Goal: Navigation & Orientation: Find specific page/section

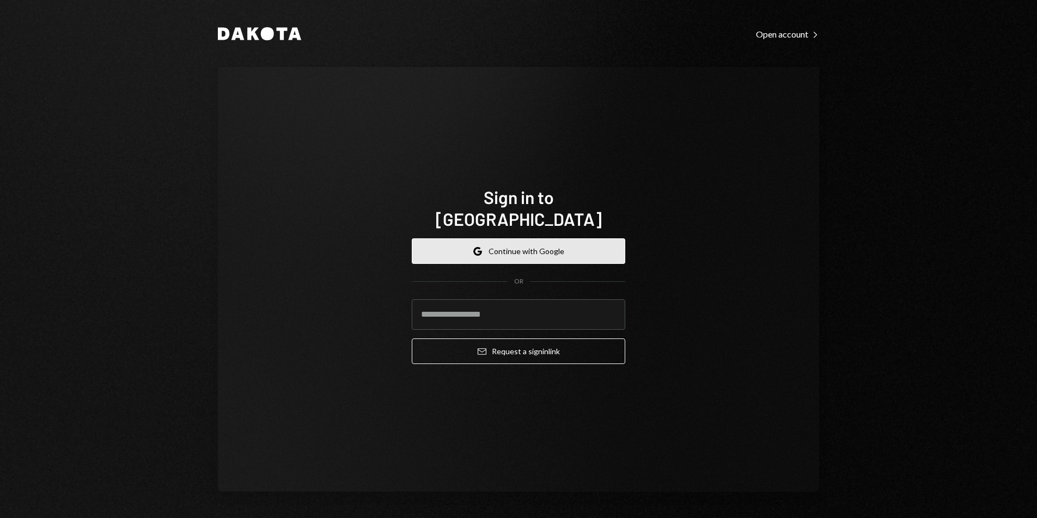
click at [553, 238] on button "Google Continue with Google" at bounding box center [518, 251] width 213 height 26
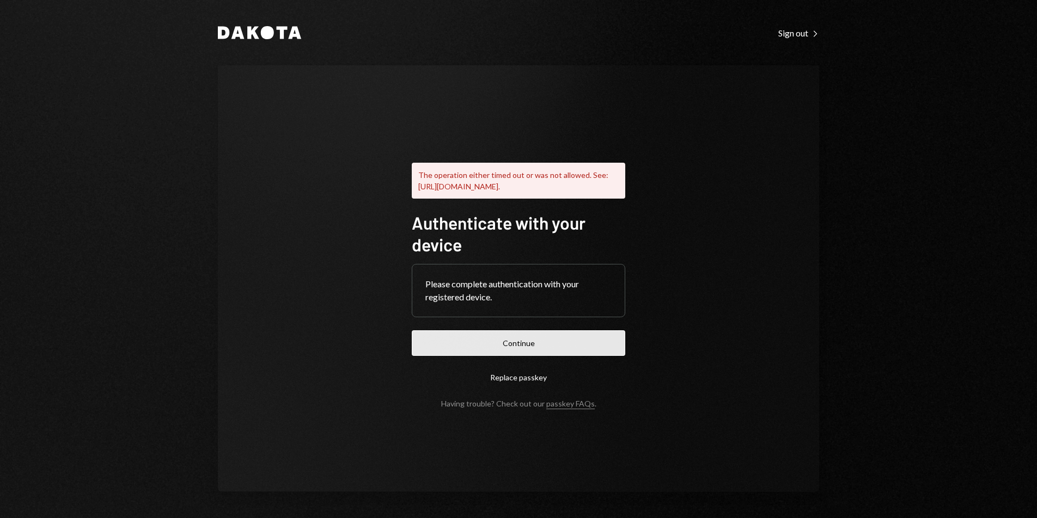
click at [532, 356] on button "Continue" at bounding box center [518, 343] width 213 height 26
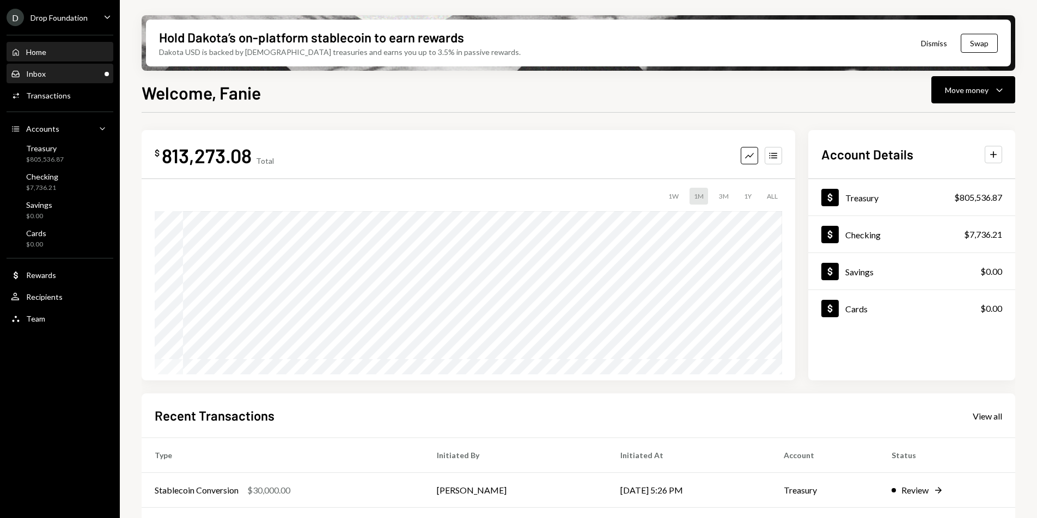
click at [65, 82] on div "Inbox Inbox" at bounding box center [60, 74] width 98 height 19
